Goal: Transaction & Acquisition: Book appointment/travel/reservation

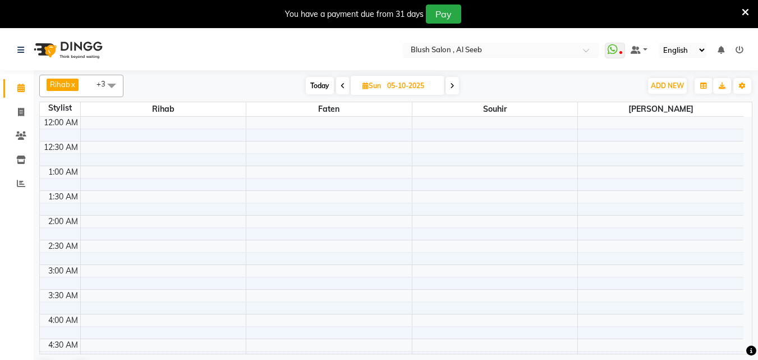
scroll to position [445, 0]
click at [402, 85] on input "05-10-2025" at bounding box center [412, 85] width 56 height 17
select select "10"
select select "2025"
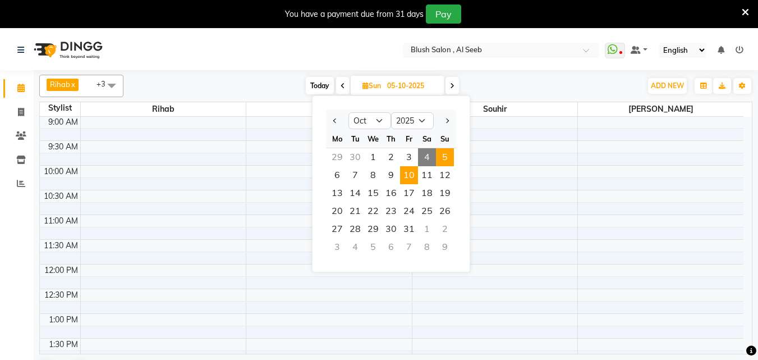
click at [415, 183] on span "10" at bounding box center [409, 175] width 18 height 18
type input "[DATE]"
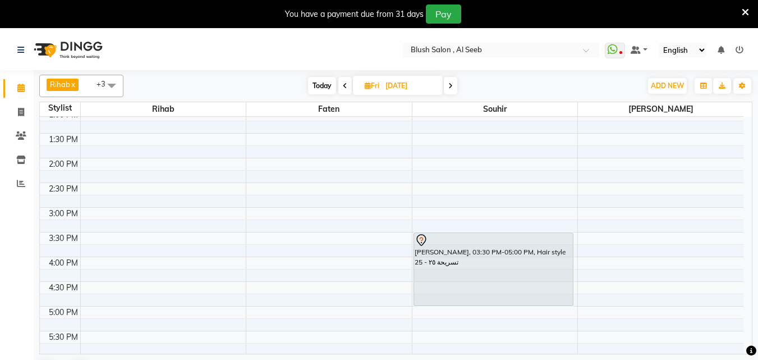
scroll to position [663, 0]
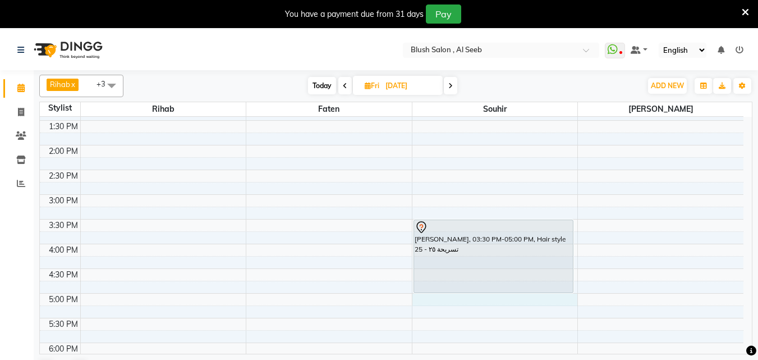
click at [502, 299] on div "12:00 AM 12:30 AM 1:00 AM 1:30 AM 2:00 AM 2:30 AM 3:00 AM 3:30 AM 4:00 AM 4:30 …" at bounding box center [392, 46] width 704 height 1185
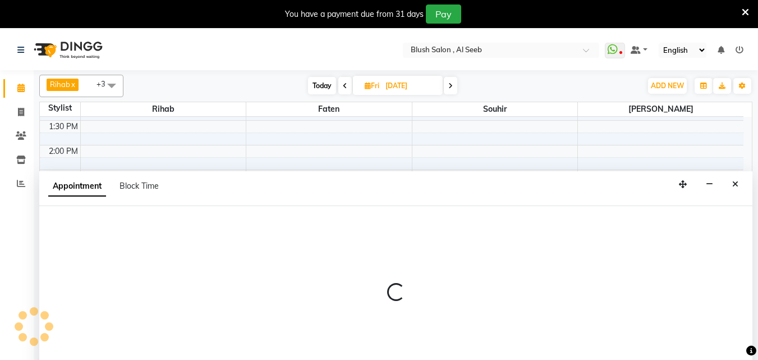
select select "40671"
select select "tentative"
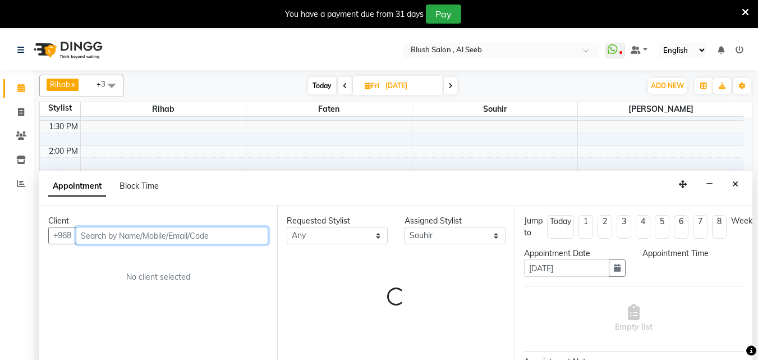
scroll to position [30, 0]
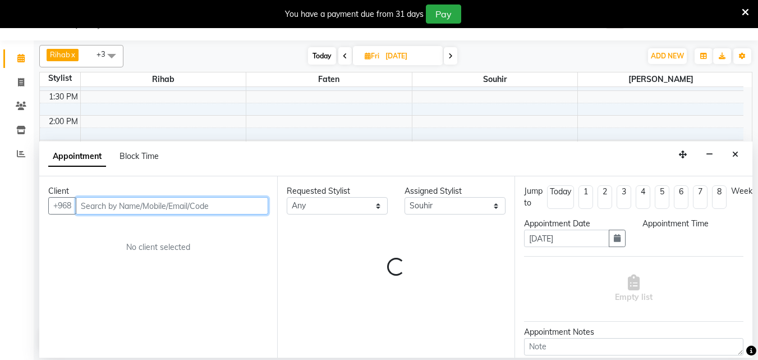
select select "1020"
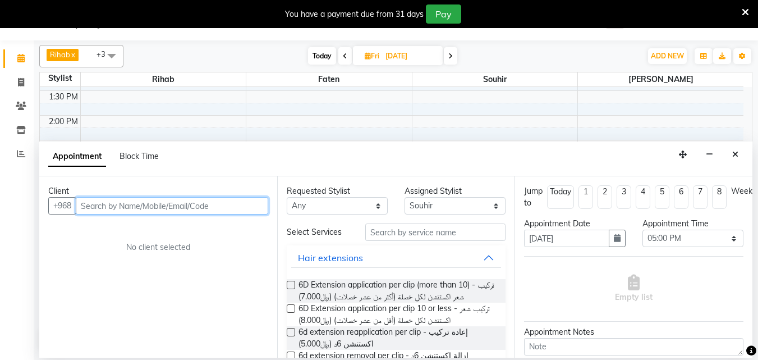
click at [232, 209] on input "text" at bounding box center [172, 205] width 192 height 17
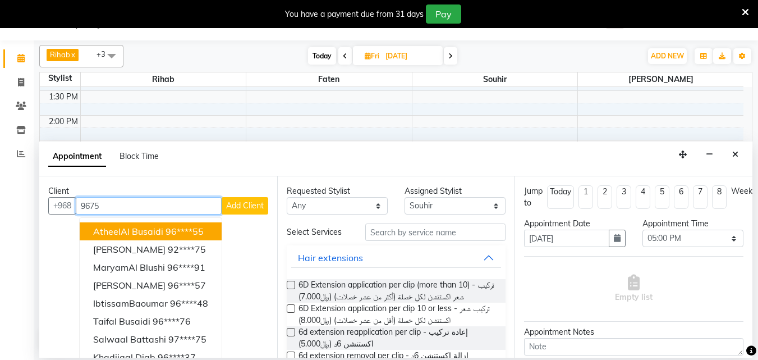
click at [204, 235] on ngb-highlight "96****55" at bounding box center [185, 231] width 38 height 11
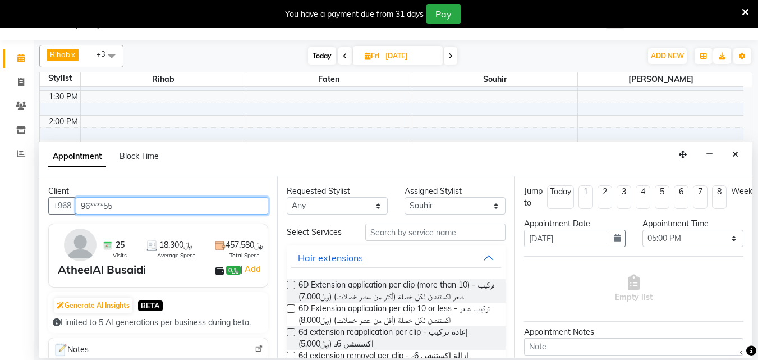
type input "96****55"
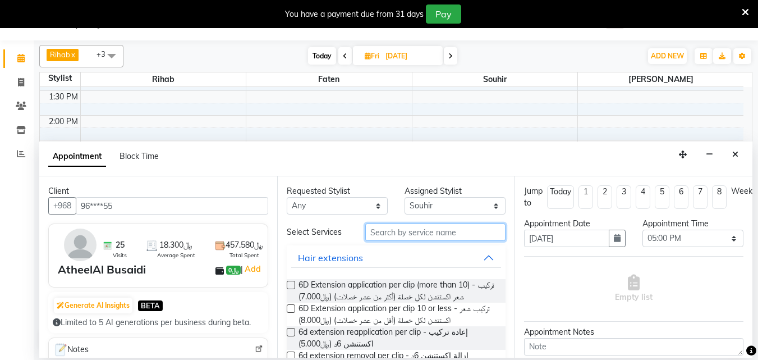
click at [386, 241] on input "text" at bounding box center [435, 231] width 140 height 17
click at [384, 241] on input "text" at bounding box center [435, 231] width 140 height 17
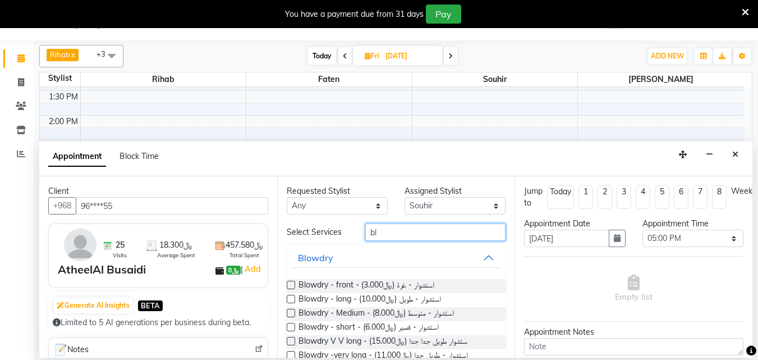
type input "bl"
click at [294, 303] on label at bounding box center [291, 299] width 8 height 8
click at [294, 304] on input "checkbox" at bounding box center [290, 299] width 7 height 7
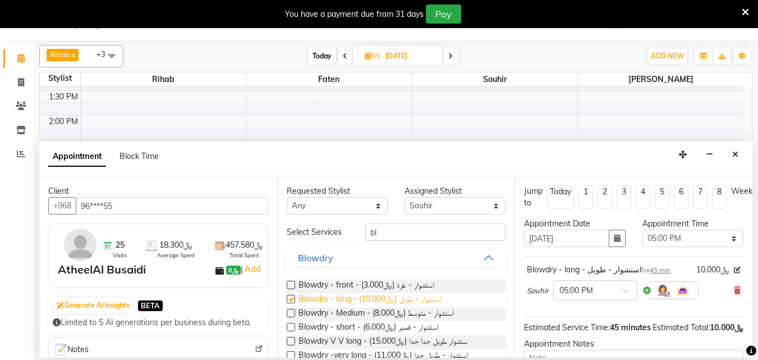
checkbox input "false"
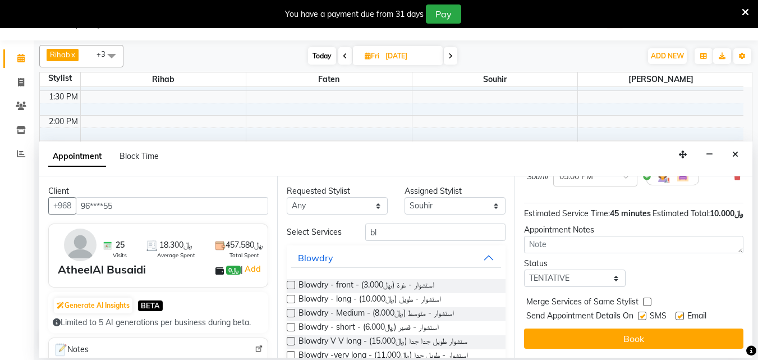
scroll to position [146, 0]
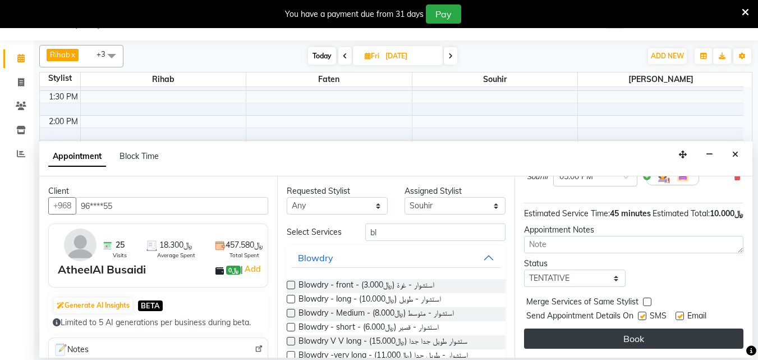
click at [634, 334] on button "Book" at bounding box center [633, 338] width 219 height 20
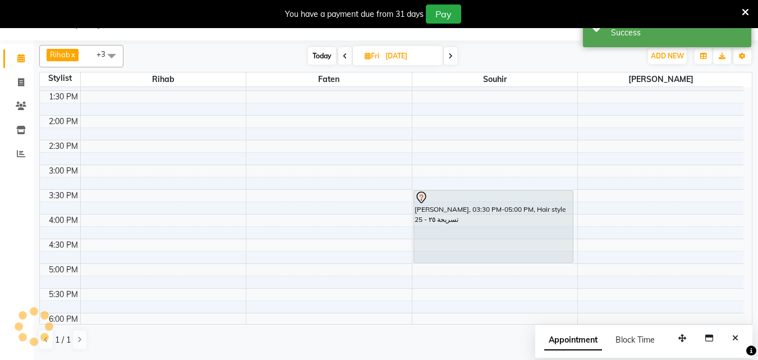
scroll to position [0, 0]
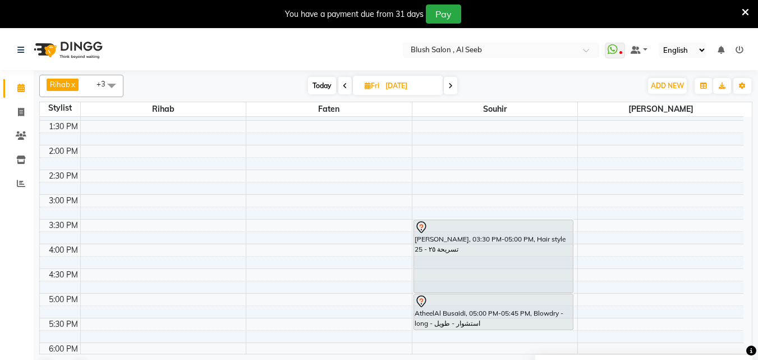
click at [320, 87] on span "Today" at bounding box center [322, 85] width 28 height 17
type input "04-10-2025"
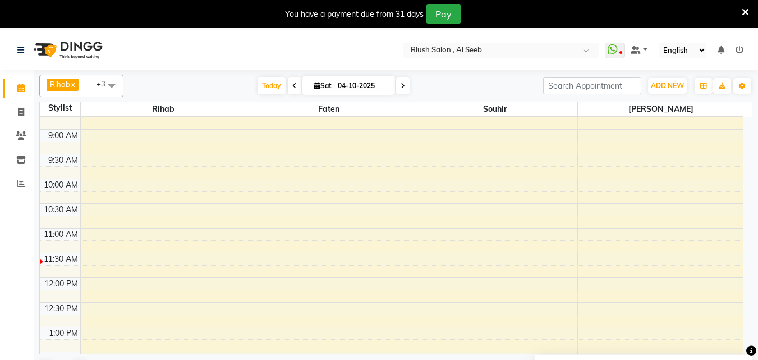
scroll to position [488, 0]
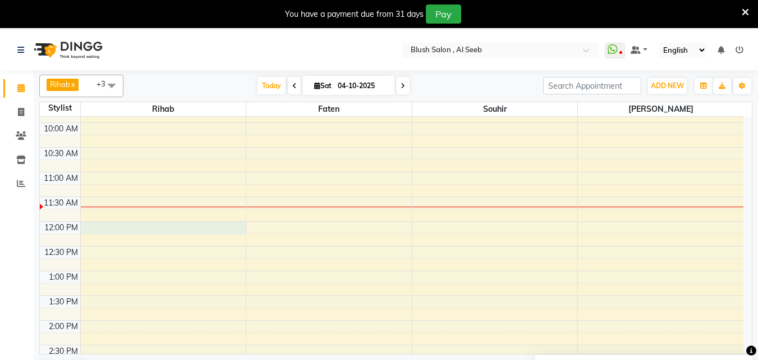
click at [99, 231] on div "12:00 AM 12:30 AM 1:00 AM 1:30 AM 2:00 AM 2:30 AM 3:00 AM 3:30 AM 4:00 AM 4:30 …" at bounding box center [392, 221] width 704 height 1185
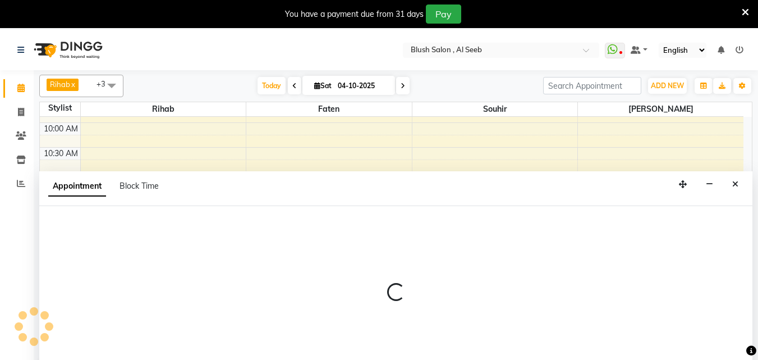
select select "38037"
select select "tentative"
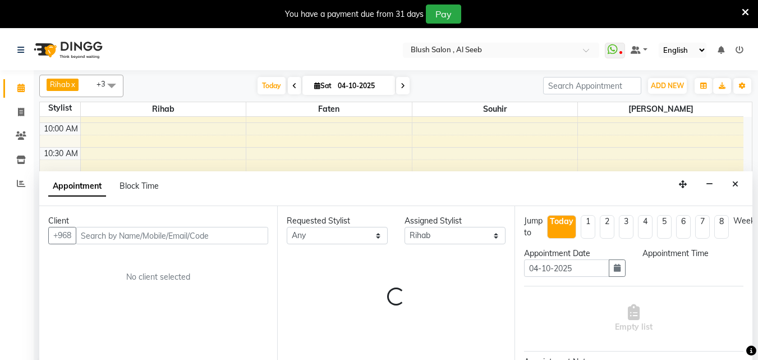
scroll to position [30, 0]
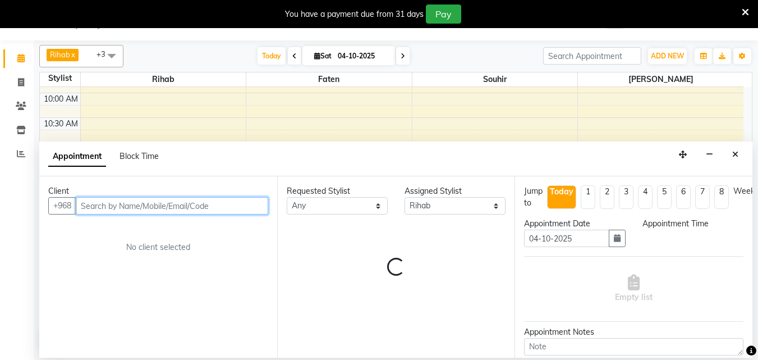
select select "720"
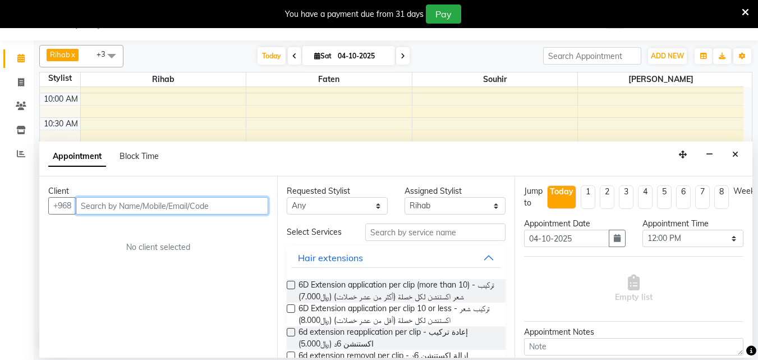
click at [112, 207] on input "text" at bounding box center [172, 205] width 192 height 17
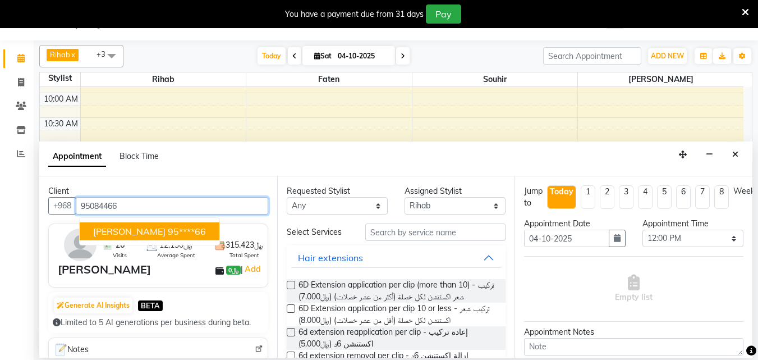
click at [131, 234] on span "[PERSON_NAME]" at bounding box center [129, 231] width 72 height 11
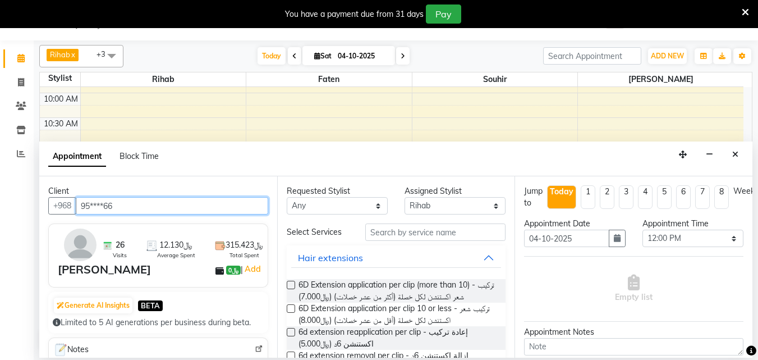
type input "95****66"
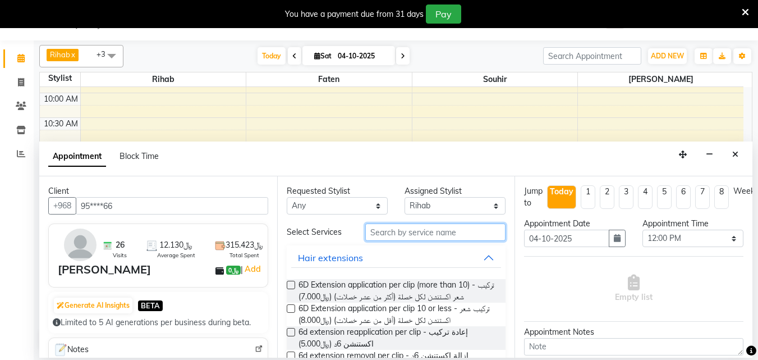
click at [395, 238] on input "text" at bounding box center [435, 231] width 140 height 17
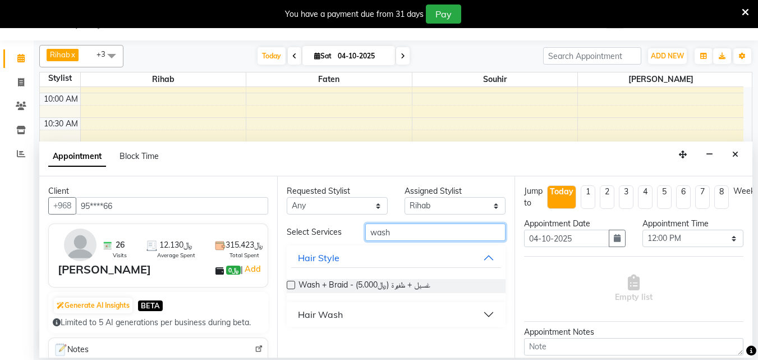
type input "wash"
click at [318, 321] on div "Hair Wash" at bounding box center [320, 314] width 45 height 13
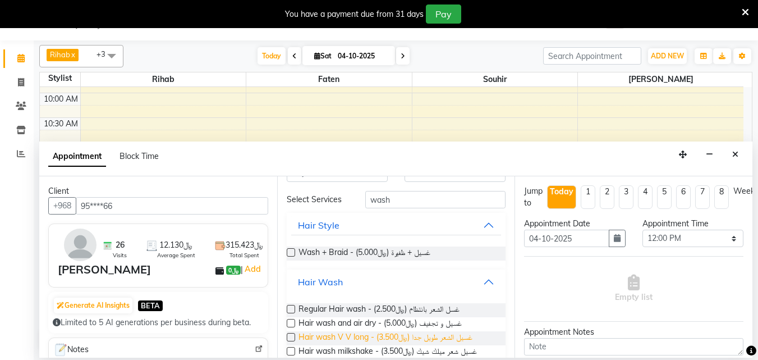
scroll to position [64, 0]
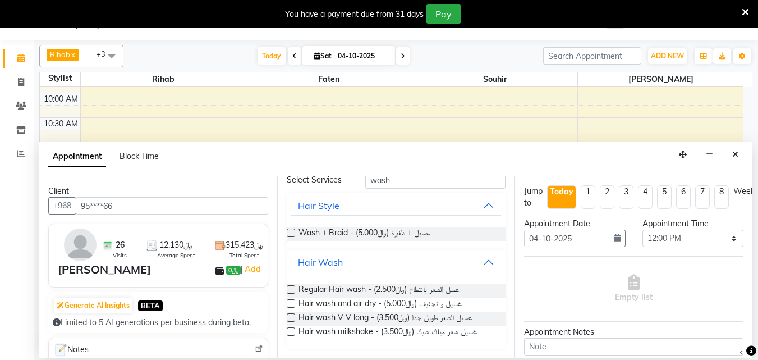
click at [291, 331] on label at bounding box center [291, 331] width 8 height 8
click at [291, 331] on input "checkbox" at bounding box center [290, 332] width 7 height 7
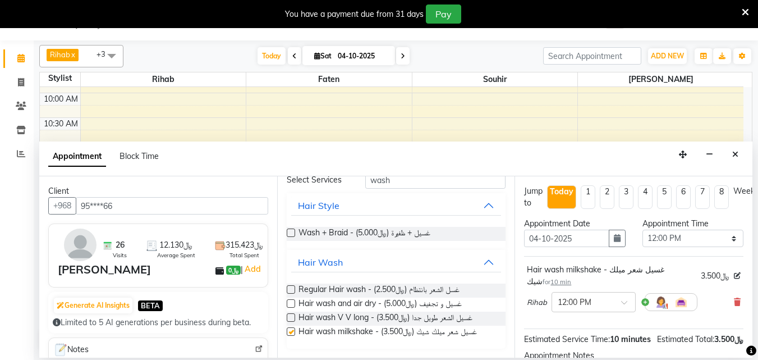
checkbox input "false"
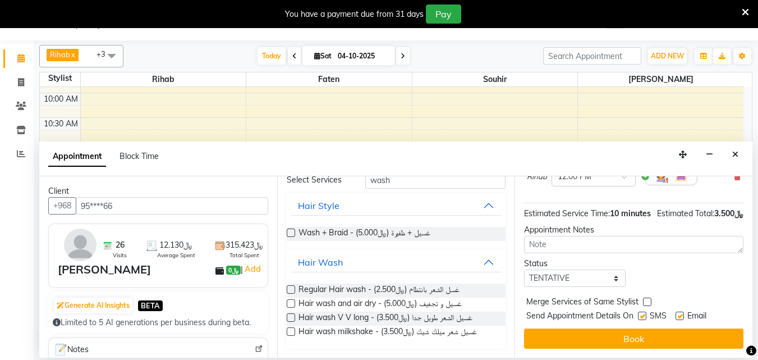
scroll to position [158, 0]
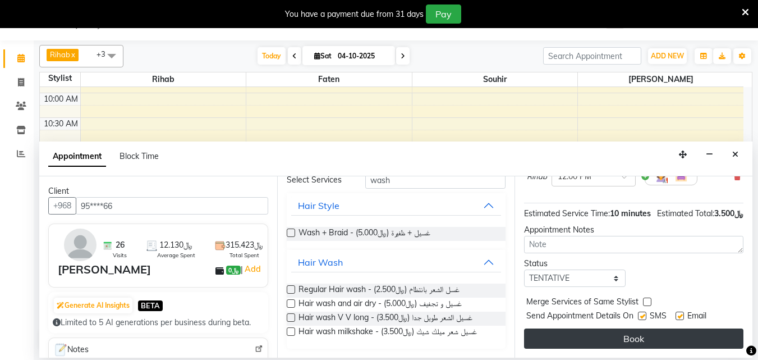
click at [584, 334] on button "Book" at bounding box center [633, 338] width 219 height 20
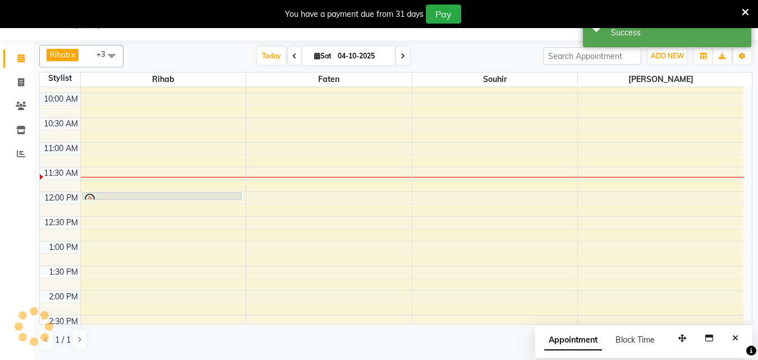
scroll to position [0, 0]
